Goal: Information Seeking & Learning: Learn about a topic

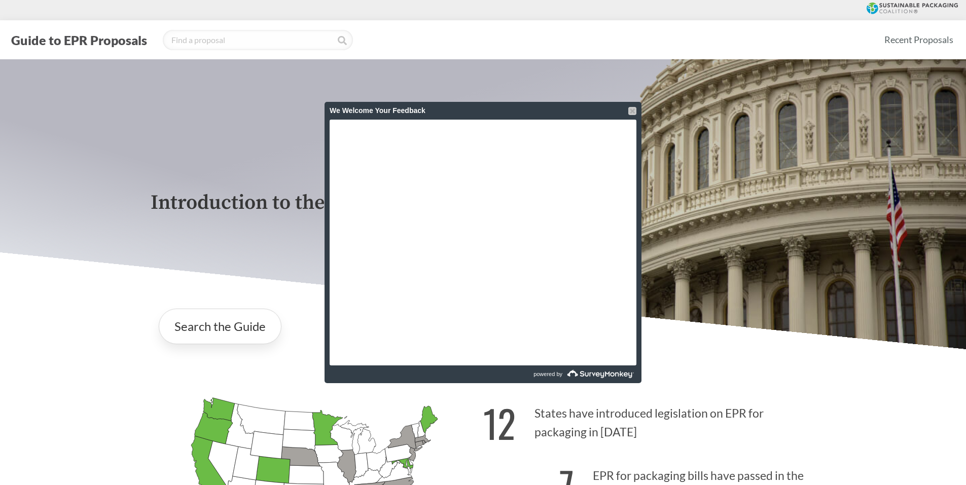
click at [630, 113] on div at bounding box center [632, 111] width 8 height 8
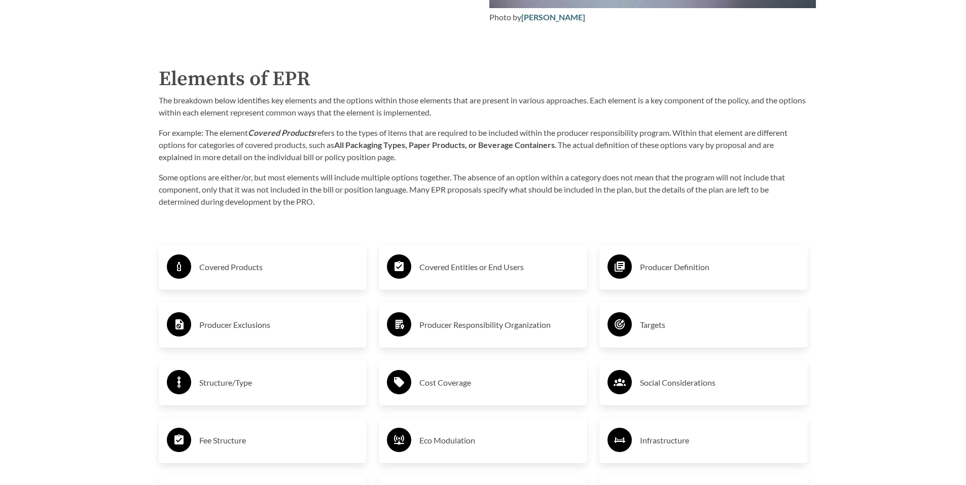
scroll to position [1623, 0]
